Goal: Navigation & Orientation: Find specific page/section

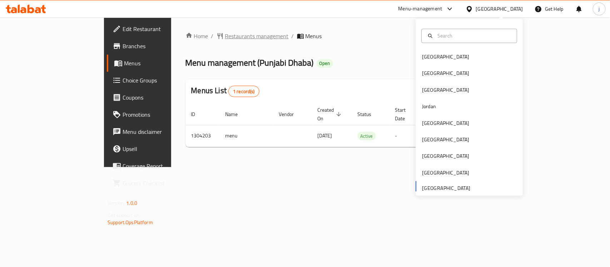
click at [225, 34] on span "Restaurants management" at bounding box center [257, 36] width 64 height 9
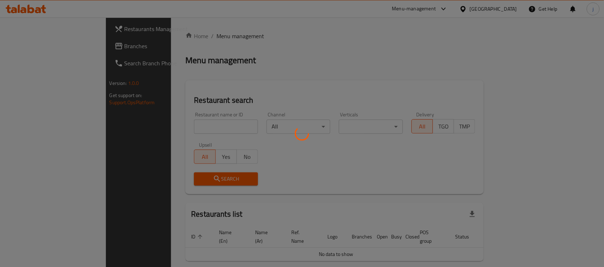
click at [26, 47] on div at bounding box center [302, 133] width 604 height 267
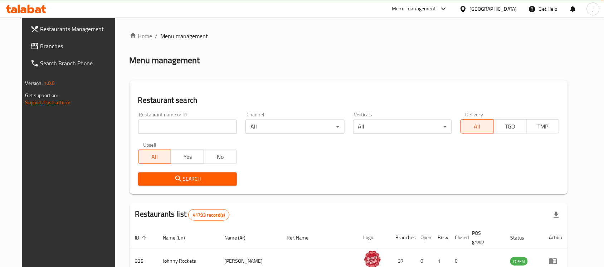
click at [40, 47] on span "Branches" at bounding box center [78, 46] width 77 height 9
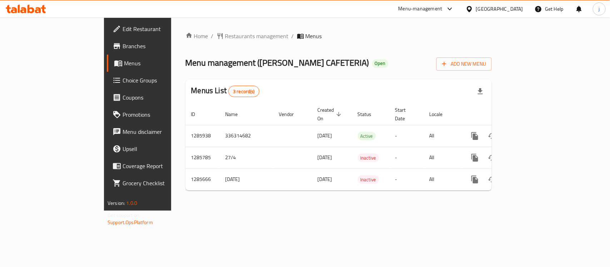
click at [196, 44] on div "Home / Restaurants management / Menus Menu management ( RASHED ALI ALSHEHHI CAF…" at bounding box center [339, 114] width 306 height 165
click at [225, 37] on span "Restaurants management" at bounding box center [257, 36] width 64 height 9
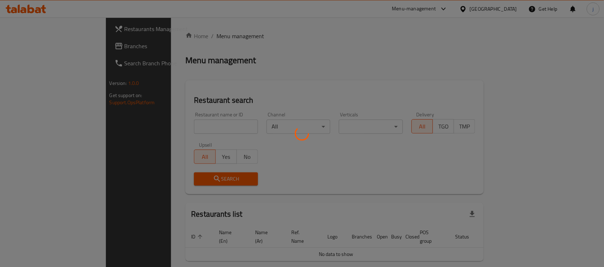
click at [28, 49] on div at bounding box center [302, 133] width 604 height 267
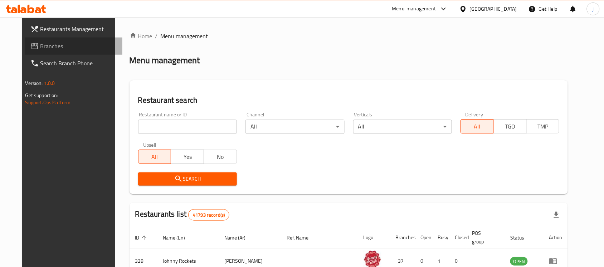
click at [42, 43] on span "Branches" at bounding box center [78, 46] width 77 height 9
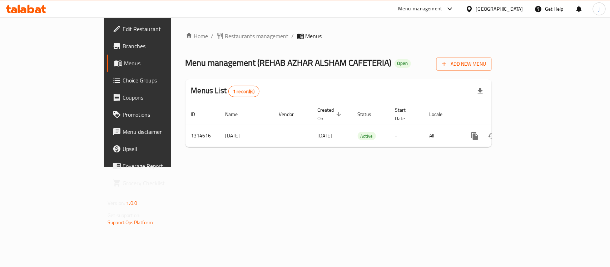
click at [306, 167] on div "Home / Restaurants management / Menus Menu management ( REHAB AZHAR ALSHAM CAFE…" at bounding box center [338, 93] width 335 height 150
click at [508, 9] on div "[GEOGRAPHIC_DATA]" at bounding box center [499, 9] width 47 height 8
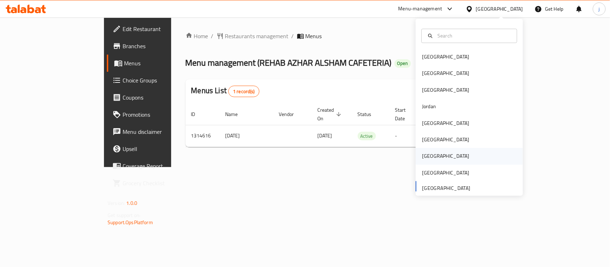
click at [422, 157] on div "[GEOGRAPHIC_DATA]" at bounding box center [445, 157] width 47 height 8
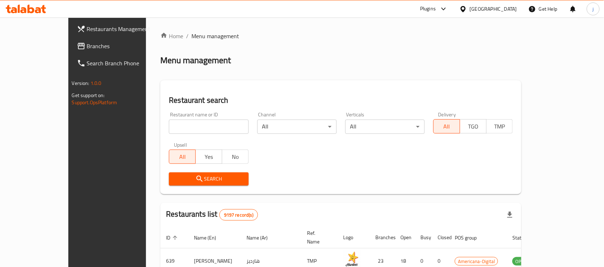
drag, startPoint x: 58, startPoint y: 50, endPoint x: 49, endPoint y: 51, distance: 8.6
click at [71, 50] on link "Branches" at bounding box center [120, 46] width 98 height 17
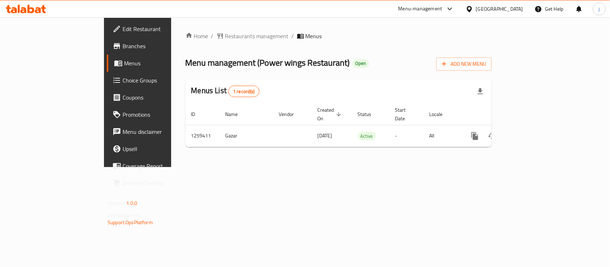
click at [525, 11] on div "Qatar" at bounding box center [494, 8] width 69 height 17
click at [513, 9] on div "[GEOGRAPHIC_DATA]" at bounding box center [499, 9] width 47 height 8
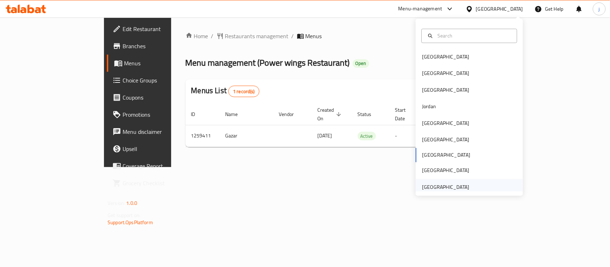
click at [439, 182] on div "[GEOGRAPHIC_DATA]" at bounding box center [446, 187] width 59 height 16
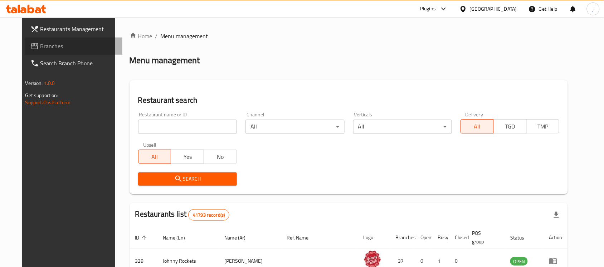
click at [74, 49] on span "Branches" at bounding box center [78, 46] width 77 height 9
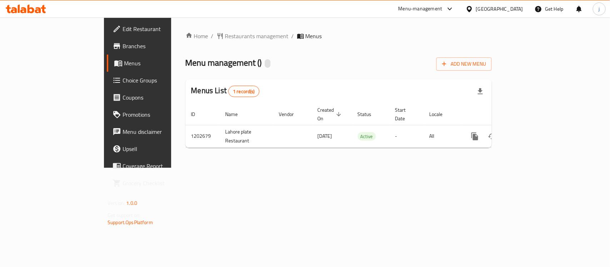
click at [305, 163] on div "Home / Restaurants management / Menus Menu management ( ) Add New Menu Menus Li…" at bounding box center [338, 93] width 335 height 151
click at [476, 6] on div at bounding box center [471, 9] width 10 height 8
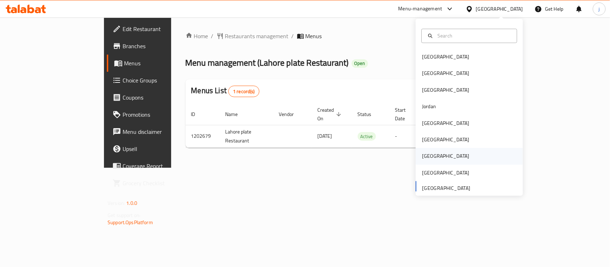
click at [426, 156] on div "[GEOGRAPHIC_DATA]" at bounding box center [445, 157] width 47 height 8
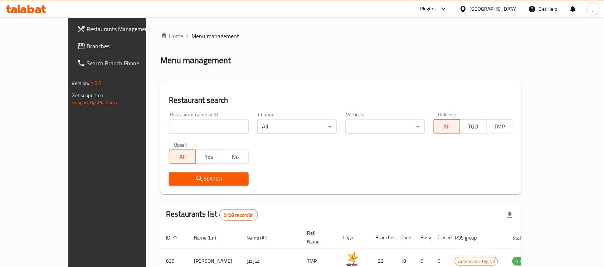
drag, startPoint x: 59, startPoint y: 40, endPoint x: 29, endPoint y: 44, distance: 30.6
click at [71, 40] on link "Branches" at bounding box center [120, 46] width 98 height 17
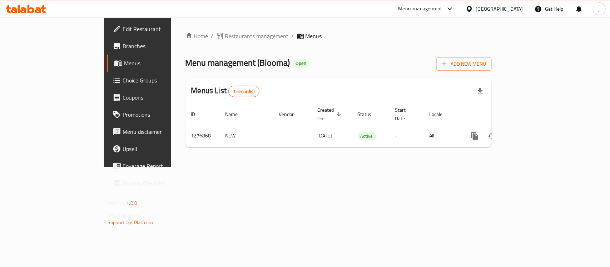
click at [472, 8] on icon at bounding box center [469, 9] width 5 height 6
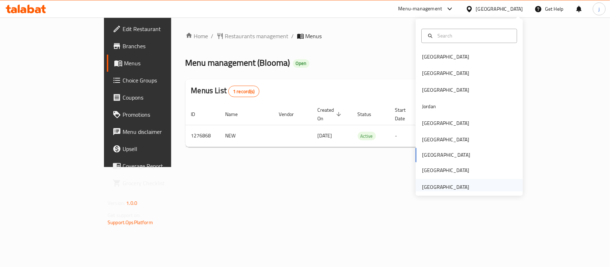
click at [429, 188] on div "[GEOGRAPHIC_DATA]" at bounding box center [445, 187] width 47 height 8
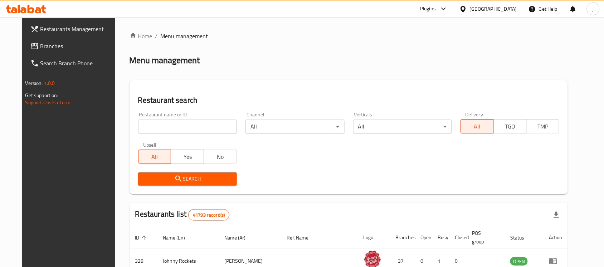
drag, startPoint x: 46, startPoint y: 45, endPoint x: 3, endPoint y: 47, distance: 42.9
click at [46, 45] on span "Branches" at bounding box center [78, 46] width 77 height 9
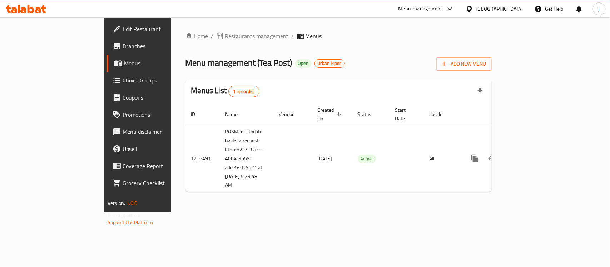
click at [400, 60] on div "Menu management ( Tea Post ) Open Urban Piper Add New Menu" at bounding box center [339, 63] width 306 height 16
click at [225, 32] on span "Restaurants management" at bounding box center [257, 36] width 64 height 9
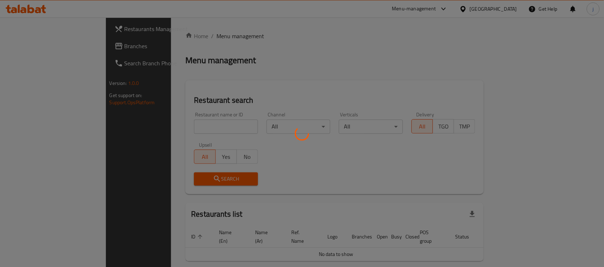
click at [183, 127] on div at bounding box center [302, 133] width 604 height 267
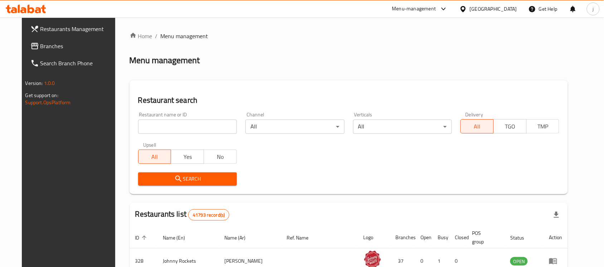
click at [183, 127] on input "search" at bounding box center [187, 127] width 99 height 14
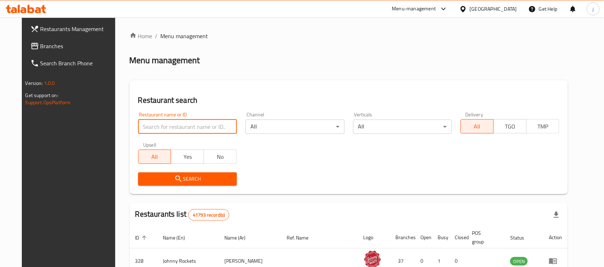
click at [167, 128] on input "search" at bounding box center [187, 127] width 99 height 14
click at [165, 126] on input "search" at bounding box center [187, 127] width 99 height 14
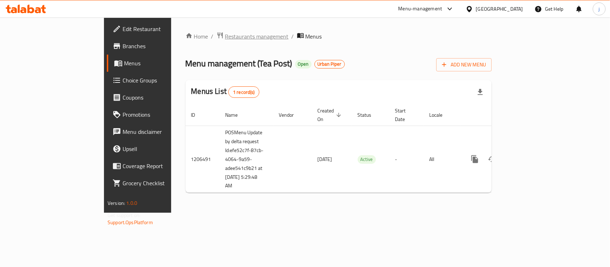
click at [225, 38] on span "Restaurants management" at bounding box center [257, 36] width 64 height 9
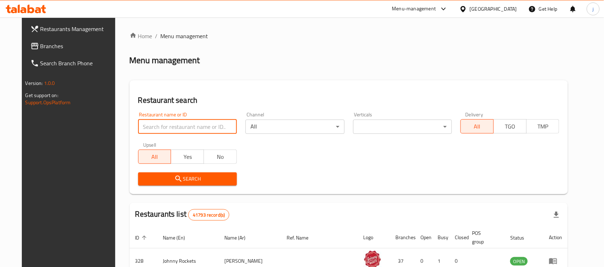
click at [153, 122] on input "search" at bounding box center [187, 127] width 99 height 14
paste input "670410"
type input "670410"
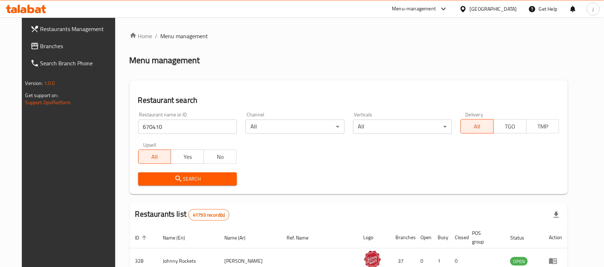
click at [174, 177] on icon "submit" at bounding box center [178, 179] width 9 height 9
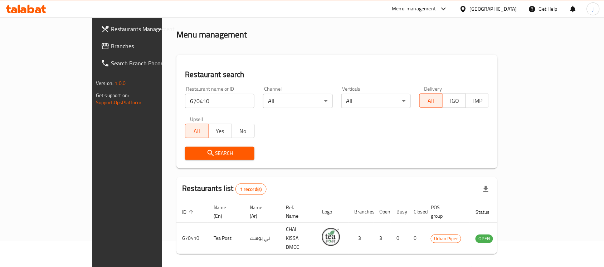
scroll to position [38, 0]
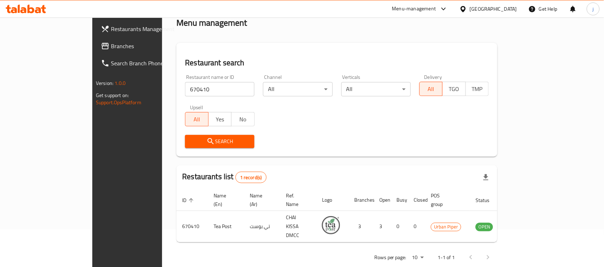
click at [464, 8] on icon at bounding box center [463, 9] width 8 height 8
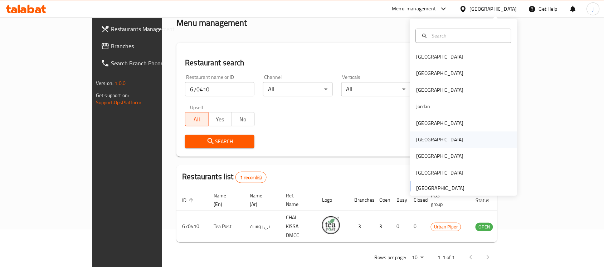
click at [421, 137] on div "[GEOGRAPHIC_DATA]" at bounding box center [439, 140] width 47 height 8
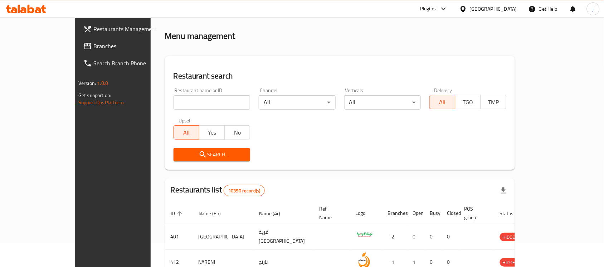
scroll to position [38, 0]
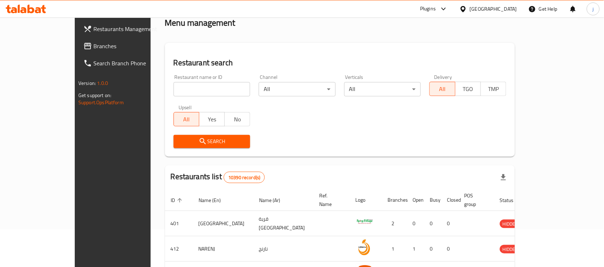
click at [93, 47] on span "Branches" at bounding box center [131, 46] width 77 height 9
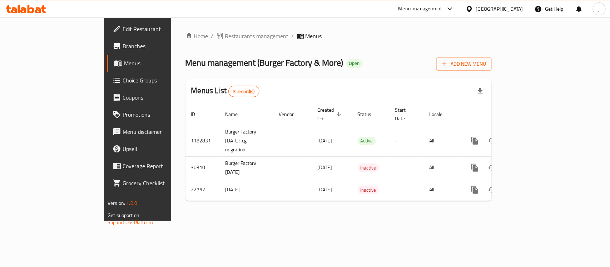
click at [476, 8] on div at bounding box center [471, 9] width 10 height 8
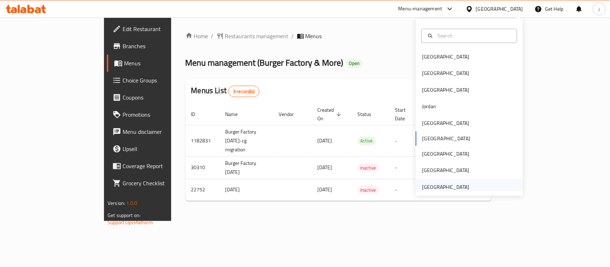
click at [452, 185] on div "[GEOGRAPHIC_DATA]" at bounding box center [445, 187] width 47 height 8
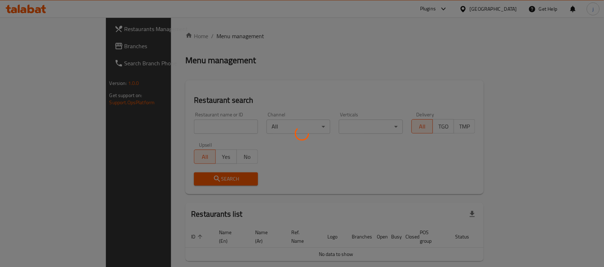
click at [49, 47] on div at bounding box center [302, 133] width 604 height 267
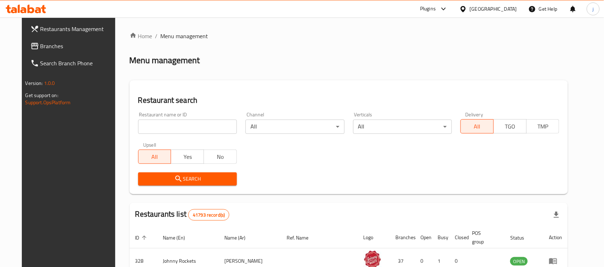
click at [54, 41] on link "Branches" at bounding box center [74, 46] width 98 height 17
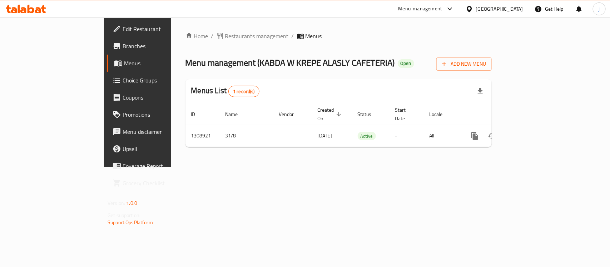
click at [468, 6] on icon at bounding box center [470, 9] width 8 height 8
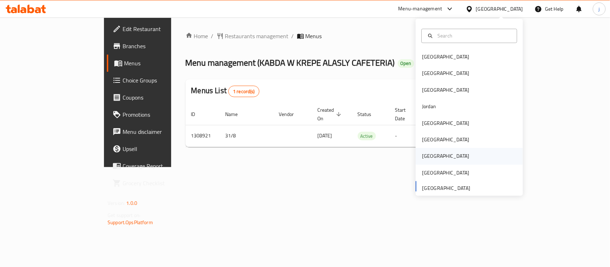
click at [422, 156] on div "[GEOGRAPHIC_DATA]" at bounding box center [445, 157] width 47 height 8
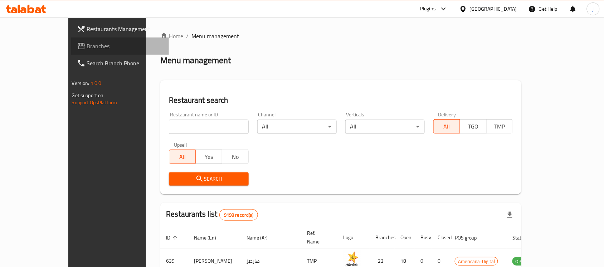
click at [71, 54] on link "Branches" at bounding box center [120, 46] width 98 height 17
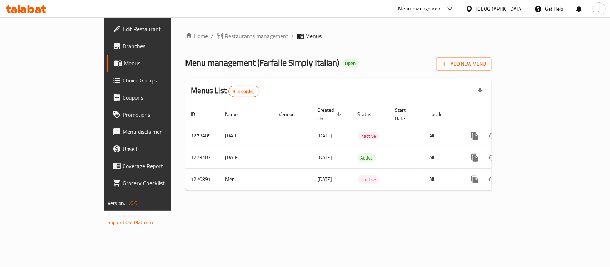
click at [472, 9] on icon at bounding box center [469, 9] width 5 height 6
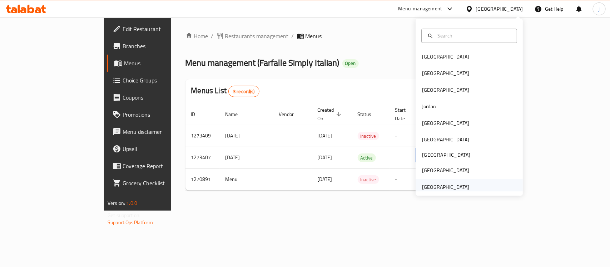
click at [456, 191] on div "[GEOGRAPHIC_DATA]" at bounding box center [445, 187] width 47 height 8
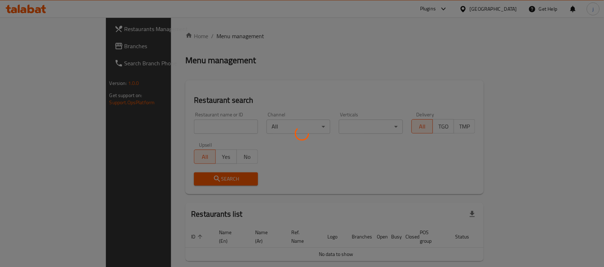
click at [43, 44] on div at bounding box center [302, 133] width 604 height 267
drag, startPoint x: 43, startPoint y: 44, endPoint x: 13, endPoint y: 50, distance: 31.3
click at [36, 46] on div at bounding box center [302, 133] width 604 height 267
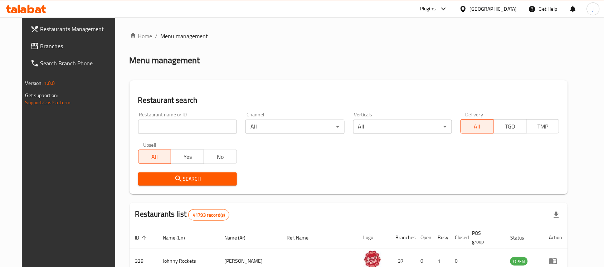
drag, startPoint x: 38, startPoint y: 48, endPoint x: 12, endPoint y: 51, distance: 26.7
click at [40, 47] on span "Branches" at bounding box center [78, 46] width 77 height 9
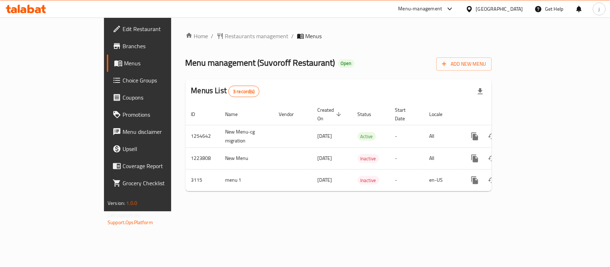
click at [469, 6] on icon at bounding box center [469, 9] width 5 height 6
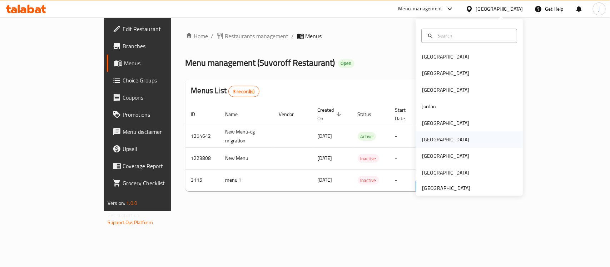
click at [426, 136] on div "[GEOGRAPHIC_DATA]" at bounding box center [445, 140] width 47 height 8
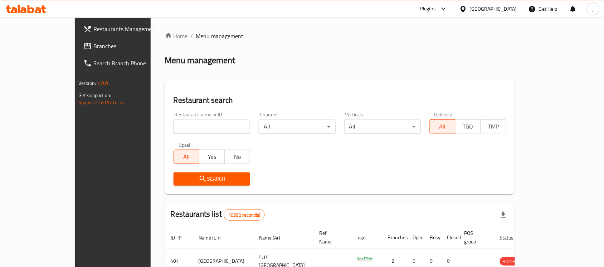
drag, startPoint x: 35, startPoint y: 43, endPoint x: 11, endPoint y: 45, distance: 23.7
click at [93, 43] on span "Branches" at bounding box center [131, 46] width 77 height 9
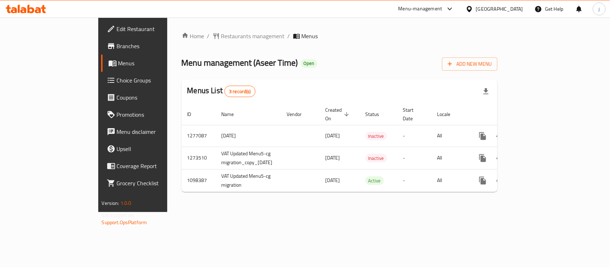
drag, startPoint x: 303, startPoint y: 62, endPoint x: 200, endPoint y: 210, distance: 180.9
click at [197, 212] on div "Home / Restaurants management / Menus Menu management ( Aseer Time ) Open Add N…" at bounding box center [339, 115] width 345 height 195
click at [473, 9] on icon at bounding box center [470, 9] width 8 height 8
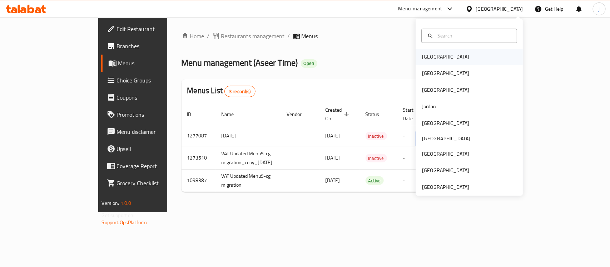
click at [428, 55] on div "[GEOGRAPHIC_DATA]" at bounding box center [445, 57] width 47 height 8
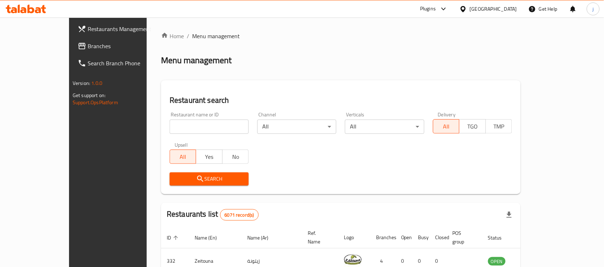
drag, startPoint x: 47, startPoint y: 45, endPoint x: 4, endPoint y: 46, distance: 42.6
click at [88, 45] on span "Branches" at bounding box center [126, 46] width 77 height 9
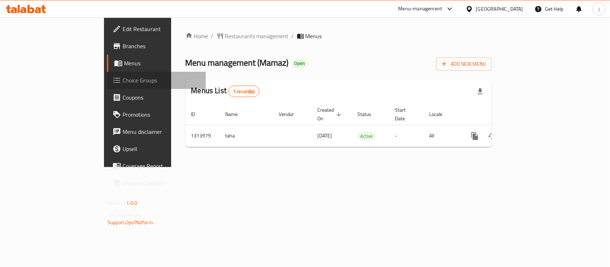
click at [123, 76] on span "Choice Groups" at bounding box center [162, 80] width 78 height 9
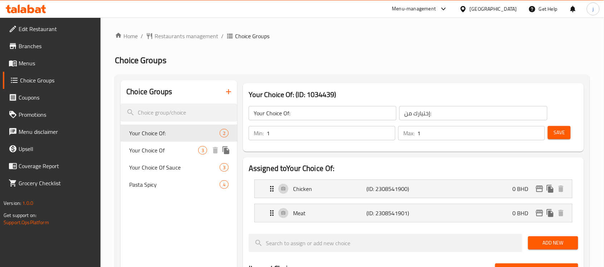
click at [170, 154] on span "Your Choice Of" at bounding box center [163, 150] width 69 height 9
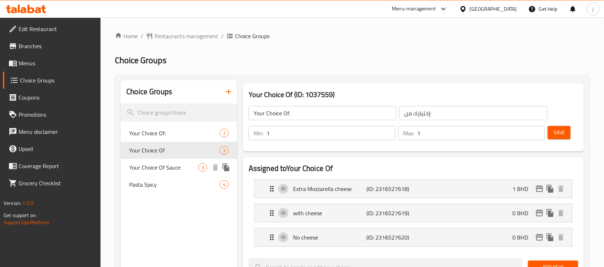
type input "Your Choice Of"
type input "إختيارك من"
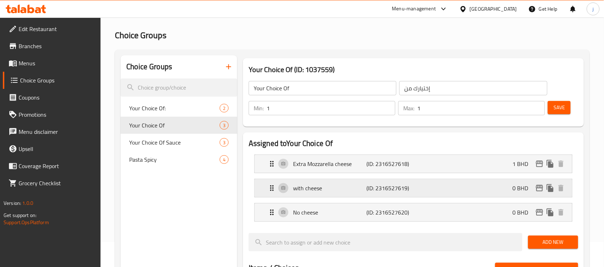
scroll to position [45, 0]
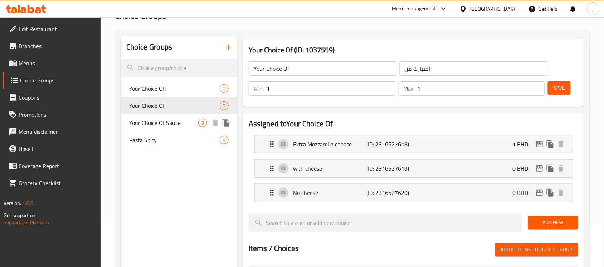
click at [170, 122] on span "Your Choice Of Sauce" at bounding box center [163, 123] width 69 height 9
type input "Your Choice Of Sauce"
type input "اختيارك من صلصة"
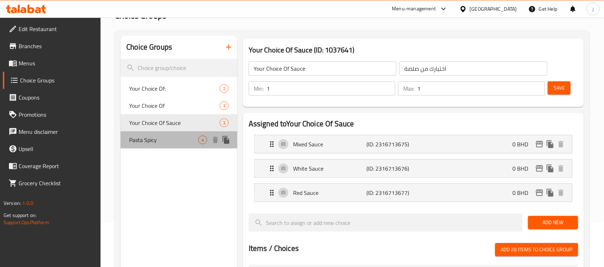
click at [167, 135] on div "Pasta Spicy 4" at bounding box center [179, 140] width 117 height 17
type input "Pasta Spicy"
type input "حار أو بارد"
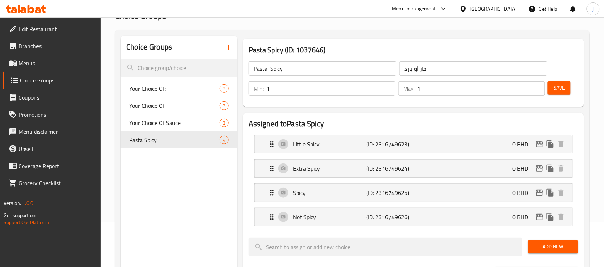
click at [485, 11] on div "[GEOGRAPHIC_DATA]" at bounding box center [487, 8] width 69 height 17
click at [487, 10] on div "[GEOGRAPHIC_DATA]" at bounding box center [487, 8] width 69 height 17
click at [470, 11] on div at bounding box center [464, 9] width 10 height 8
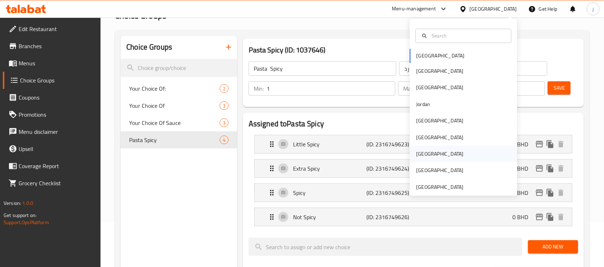
click at [438, 154] on div "[GEOGRAPHIC_DATA]" at bounding box center [463, 154] width 107 height 16
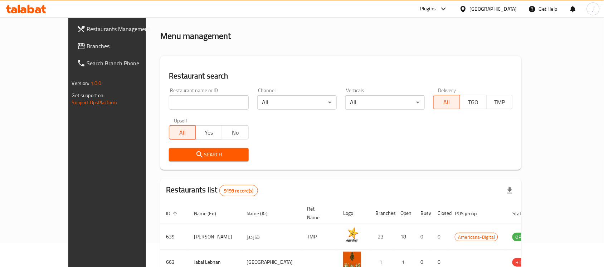
scroll to position [45, 0]
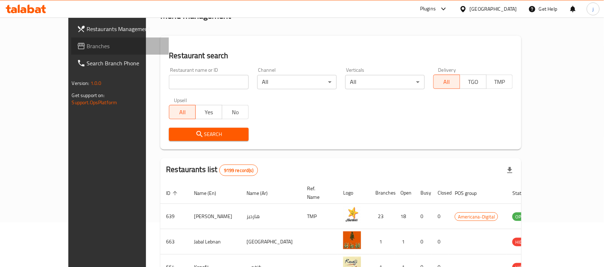
click at [87, 49] on span "Branches" at bounding box center [125, 46] width 77 height 9
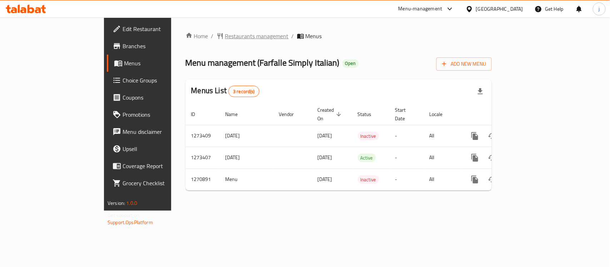
click at [225, 32] on span "Restaurants management" at bounding box center [257, 36] width 64 height 9
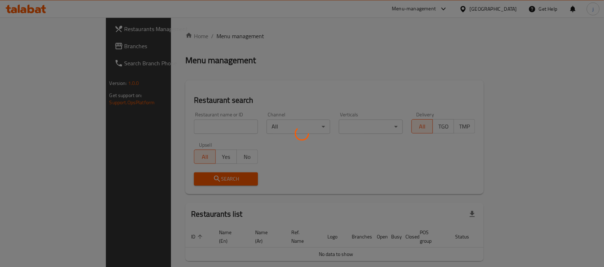
click at [494, 8] on div at bounding box center [302, 133] width 604 height 267
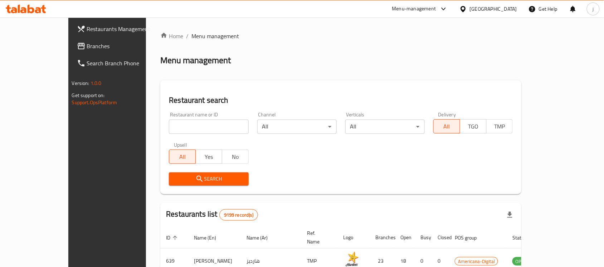
click at [496, 4] on div "[GEOGRAPHIC_DATA]" at bounding box center [487, 8] width 69 height 17
click at [465, 11] on icon at bounding box center [462, 9] width 5 height 6
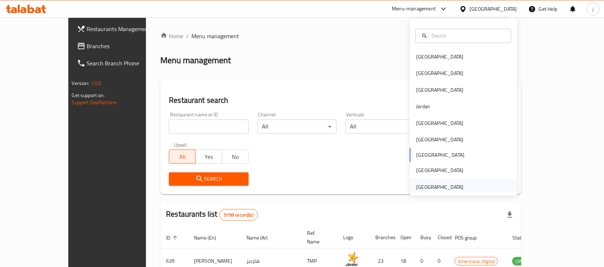
click at [467, 184] on div "[GEOGRAPHIC_DATA]" at bounding box center [463, 187] width 107 height 16
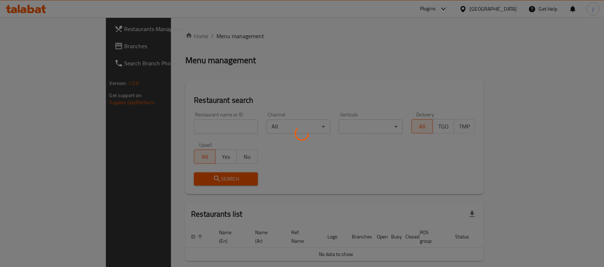
click at [48, 43] on div at bounding box center [302, 133] width 604 height 267
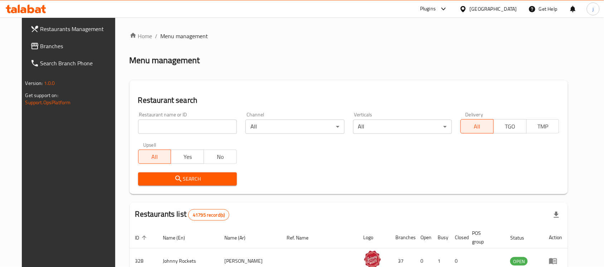
click at [40, 48] on span "Branches" at bounding box center [78, 46] width 77 height 9
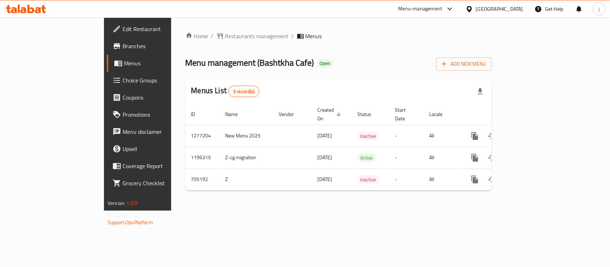
click at [483, 9] on div "[GEOGRAPHIC_DATA]" at bounding box center [499, 9] width 47 height 8
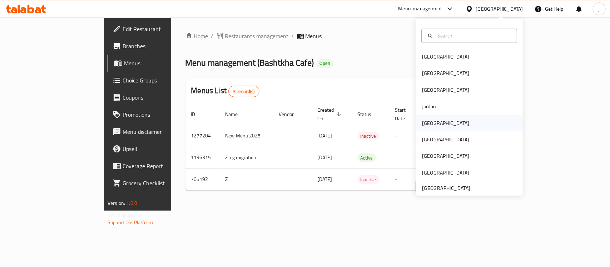
click at [427, 122] on div "[GEOGRAPHIC_DATA]" at bounding box center [445, 123] width 47 height 8
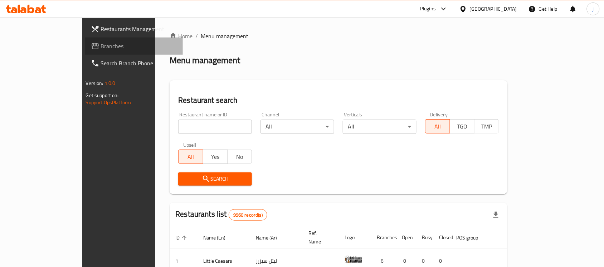
click at [101, 46] on span "Branches" at bounding box center [139, 46] width 77 height 9
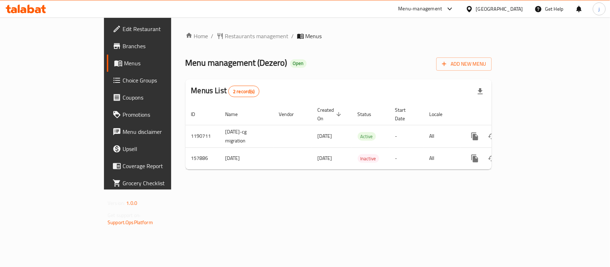
click at [497, 11] on div "[GEOGRAPHIC_DATA]" at bounding box center [494, 8] width 69 height 17
click at [473, 11] on icon at bounding box center [470, 9] width 8 height 8
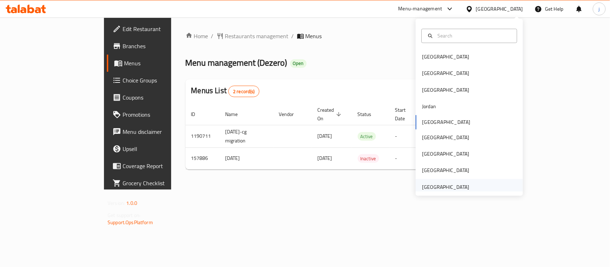
click at [446, 182] on div "[GEOGRAPHIC_DATA]" at bounding box center [446, 187] width 59 height 16
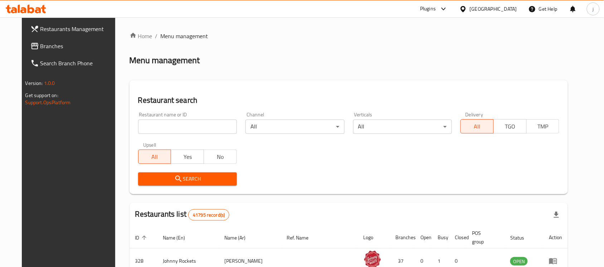
click at [46, 40] on link "Branches" at bounding box center [74, 46] width 98 height 17
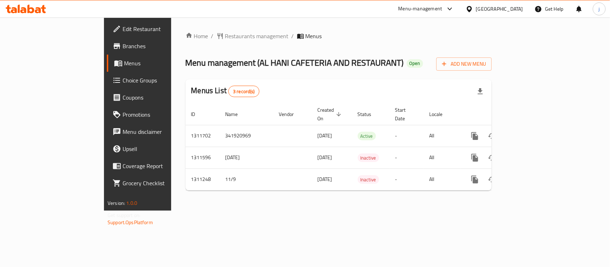
click at [478, 6] on div "[GEOGRAPHIC_DATA]" at bounding box center [499, 9] width 47 height 8
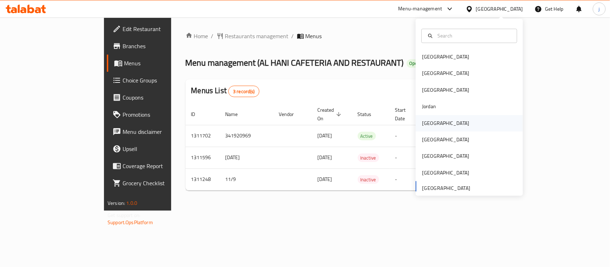
click at [422, 124] on div "[GEOGRAPHIC_DATA]" at bounding box center [445, 123] width 47 height 8
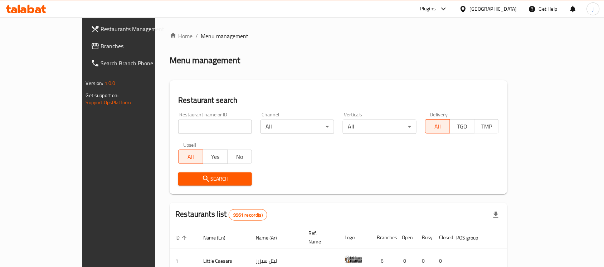
click at [101, 45] on span "Branches" at bounding box center [139, 46] width 77 height 9
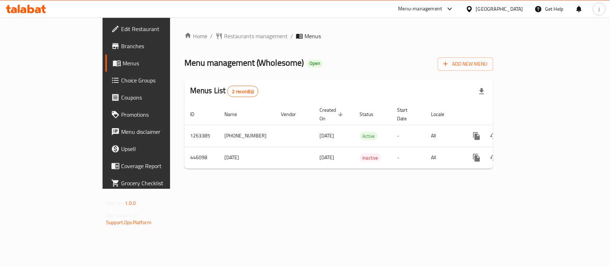
click at [472, 8] on icon at bounding box center [469, 9] width 5 height 6
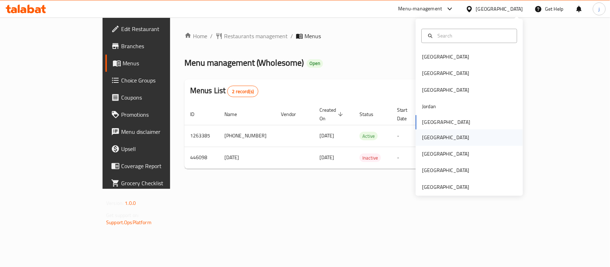
click at [422, 142] on div "Oman" at bounding box center [445, 138] width 47 height 8
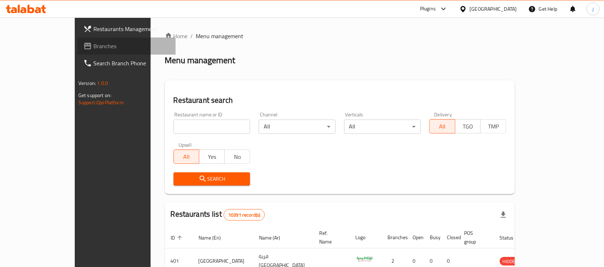
drag, startPoint x: 43, startPoint y: 48, endPoint x: 5, endPoint y: 48, distance: 37.5
click at [93, 48] on span "Branches" at bounding box center [131, 46] width 77 height 9
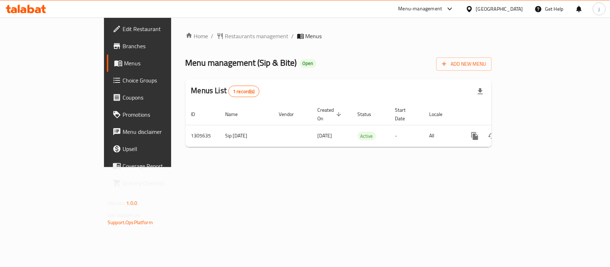
click at [512, 15] on div "[GEOGRAPHIC_DATA]" at bounding box center [494, 8] width 69 height 17
click at [511, 4] on div "[GEOGRAPHIC_DATA]" at bounding box center [494, 8] width 69 height 17
click at [473, 13] on icon at bounding box center [470, 9] width 8 height 8
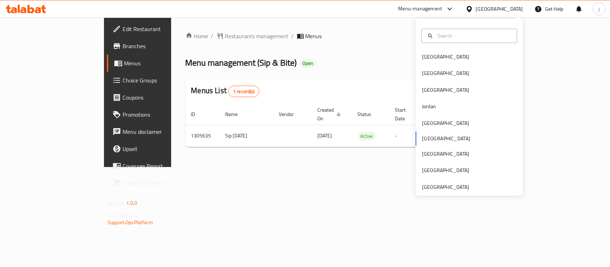
click at [472, 9] on icon at bounding box center [469, 9] width 5 height 6
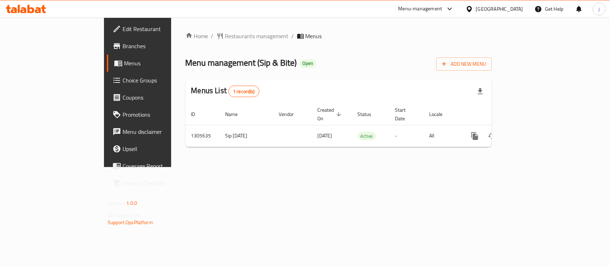
click at [472, 9] on icon at bounding box center [469, 9] width 5 height 6
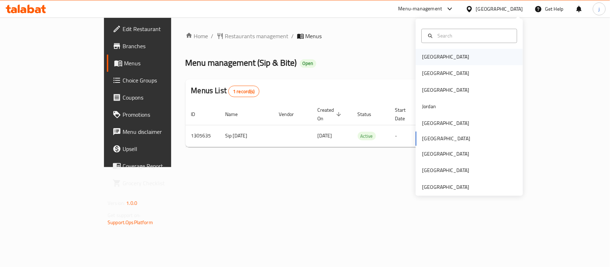
click at [441, 58] on div "[GEOGRAPHIC_DATA]" at bounding box center [469, 57] width 107 height 16
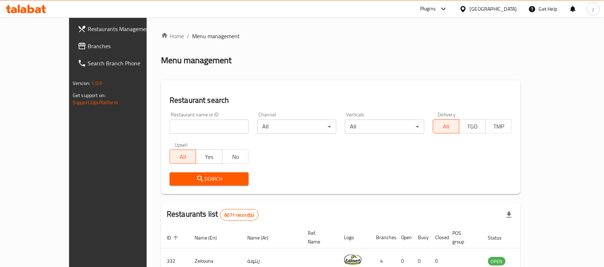
click at [88, 45] on span "Branches" at bounding box center [126, 46] width 77 height 9
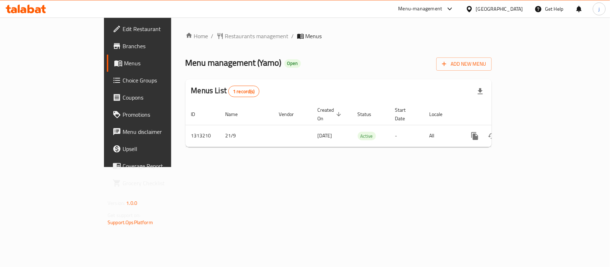
click at [520, 4] on div "[GEOGRAPHIC_DATA]" at bounding box center [494, 8] width 69 height 17
click at [516, 11] on div "[GEOGRAPHIC_DATA]" at bounding box center [499, 9] width 47 height 8
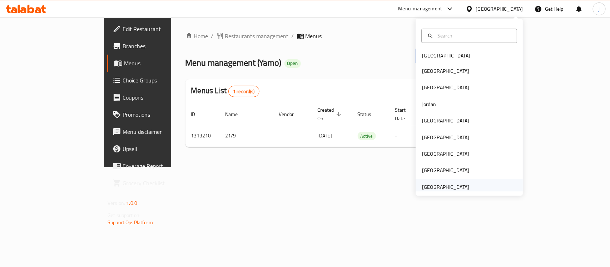
click at [448, 186] on div "[GEOGRAPHIC_DATA]" at bounding box center [445, 187] width 47 height 8
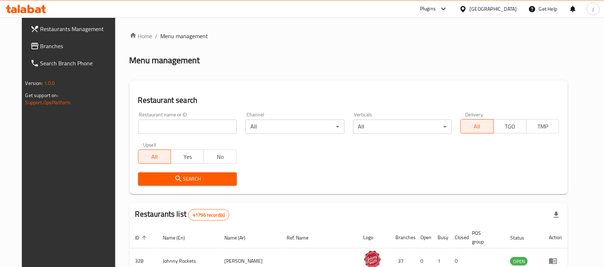
drag, startPoint x: 48, startPoint y: 51, endPoint x: 43, endPoint y: 49, distance: 4.8
click at [48, 51] on link "Branches" at bounding box center [74, 46] width 98 height 17
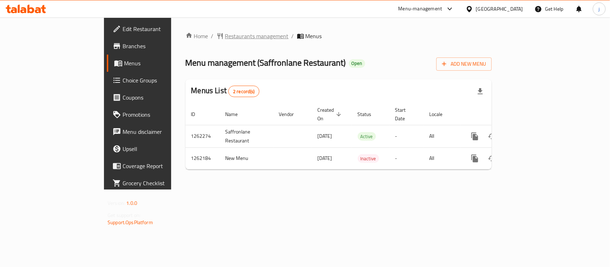
click at [225, 35] on span "Restaurants management" at bounding box center [257, 36] width 64 height 9
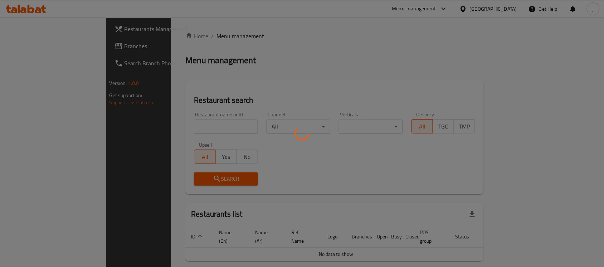
click at [22, 44] on div at bounding box center [302, 133] width 604 height 267
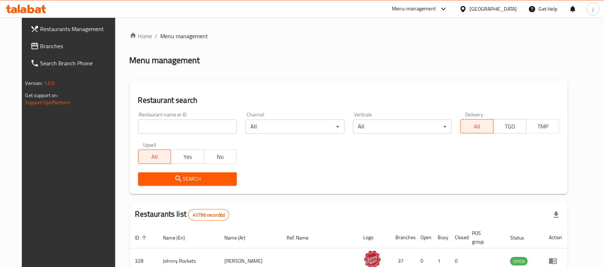
click at [40, 47] on span "Branches" at bounding box center [78, 46] width 77 height 9
